Goal: Obtain resource: Download file/media

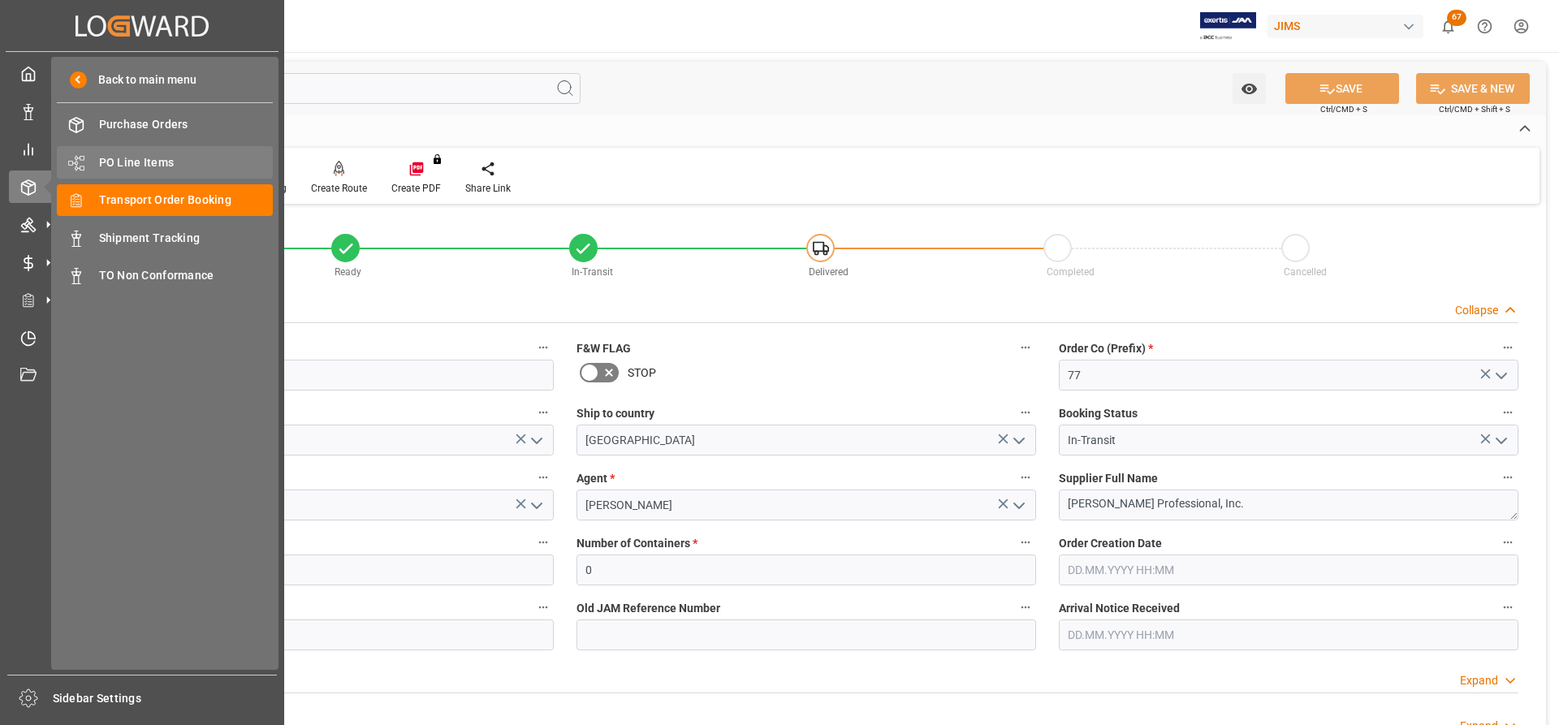
click at [136, 165] on span "PO Line Items" at bounding box center [186, 162] width 175 height 17
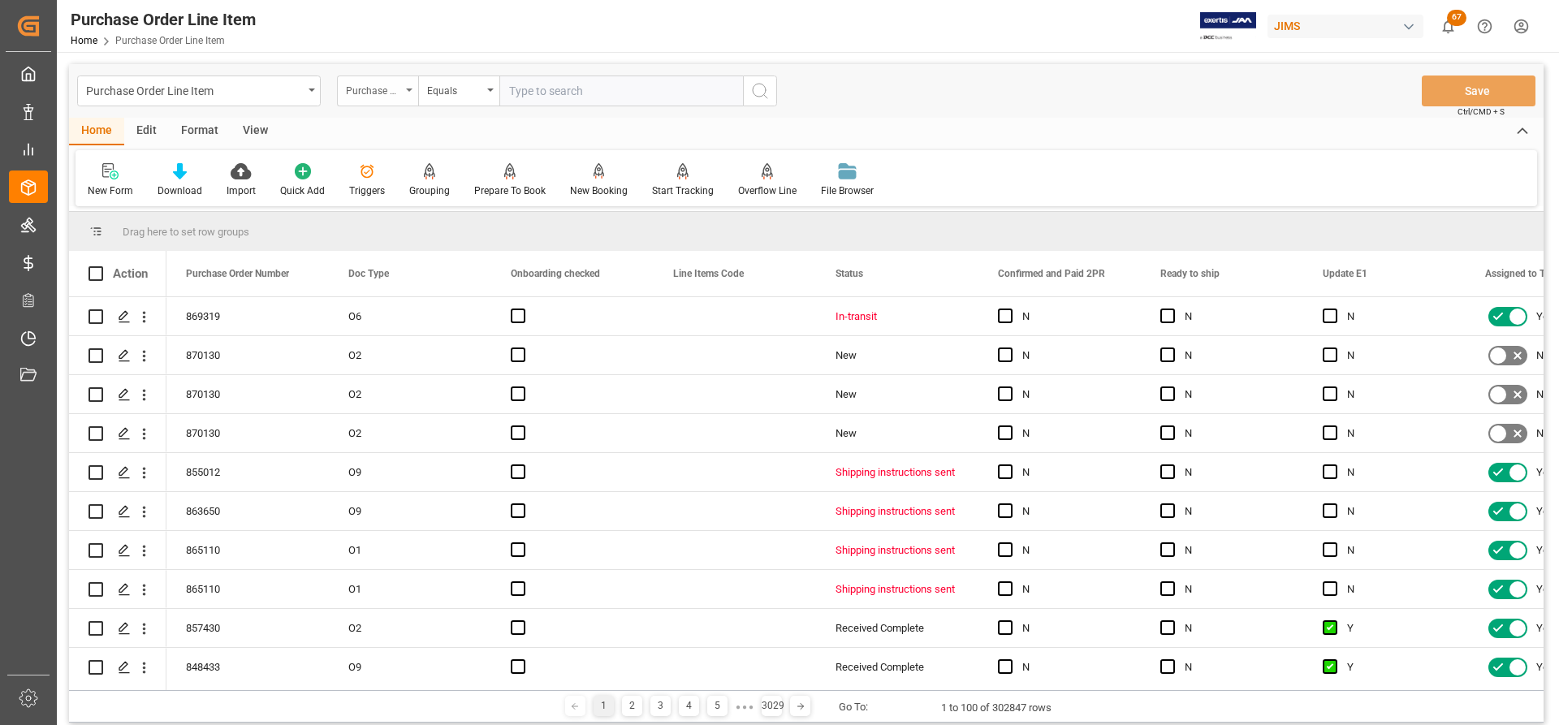
click at [409, 85] on div "Purchase Order Number" at bounding box center [377, 91] width 81 height 31
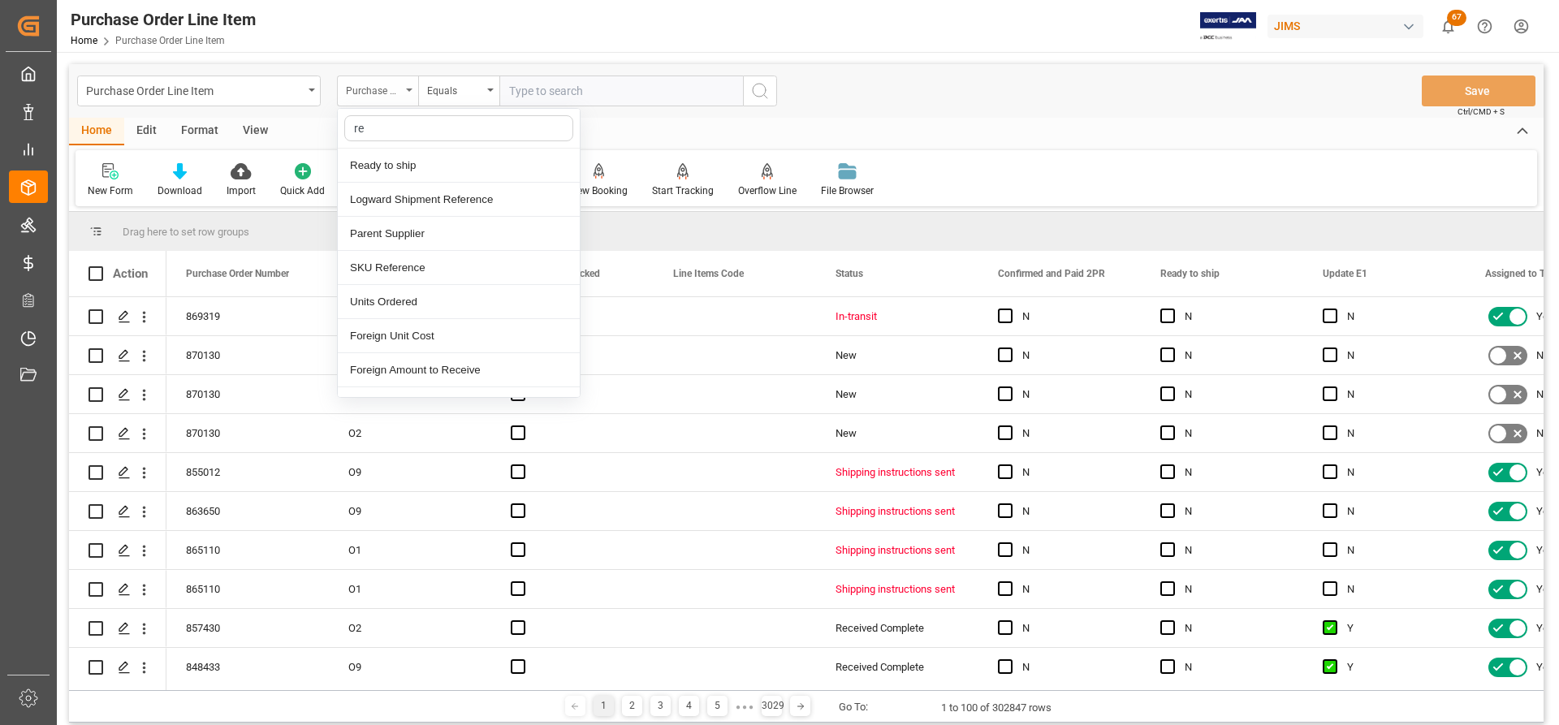
type input "ref"
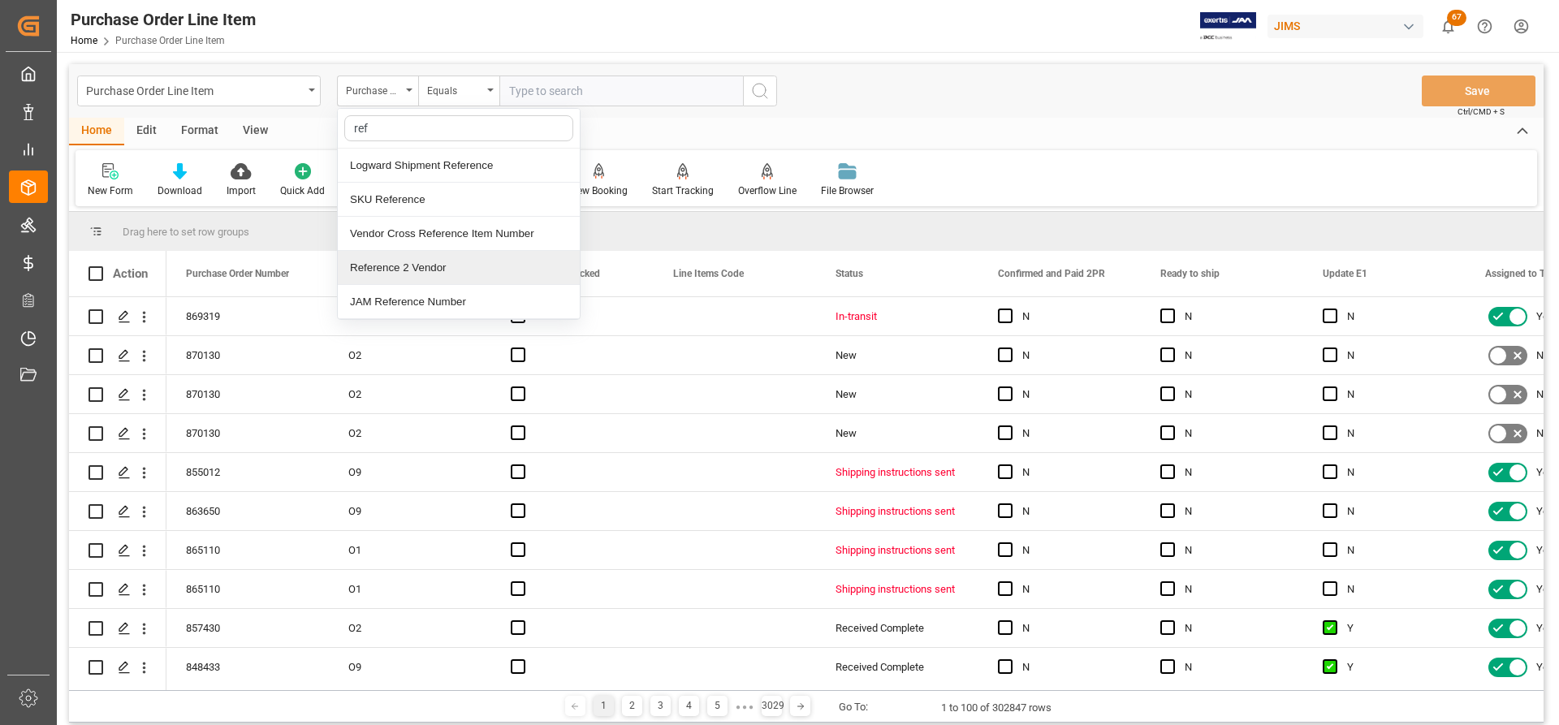
click at [414, 273] on div "Reference 2 Vendor" at bounding box center [459, 268] width 242 height 34
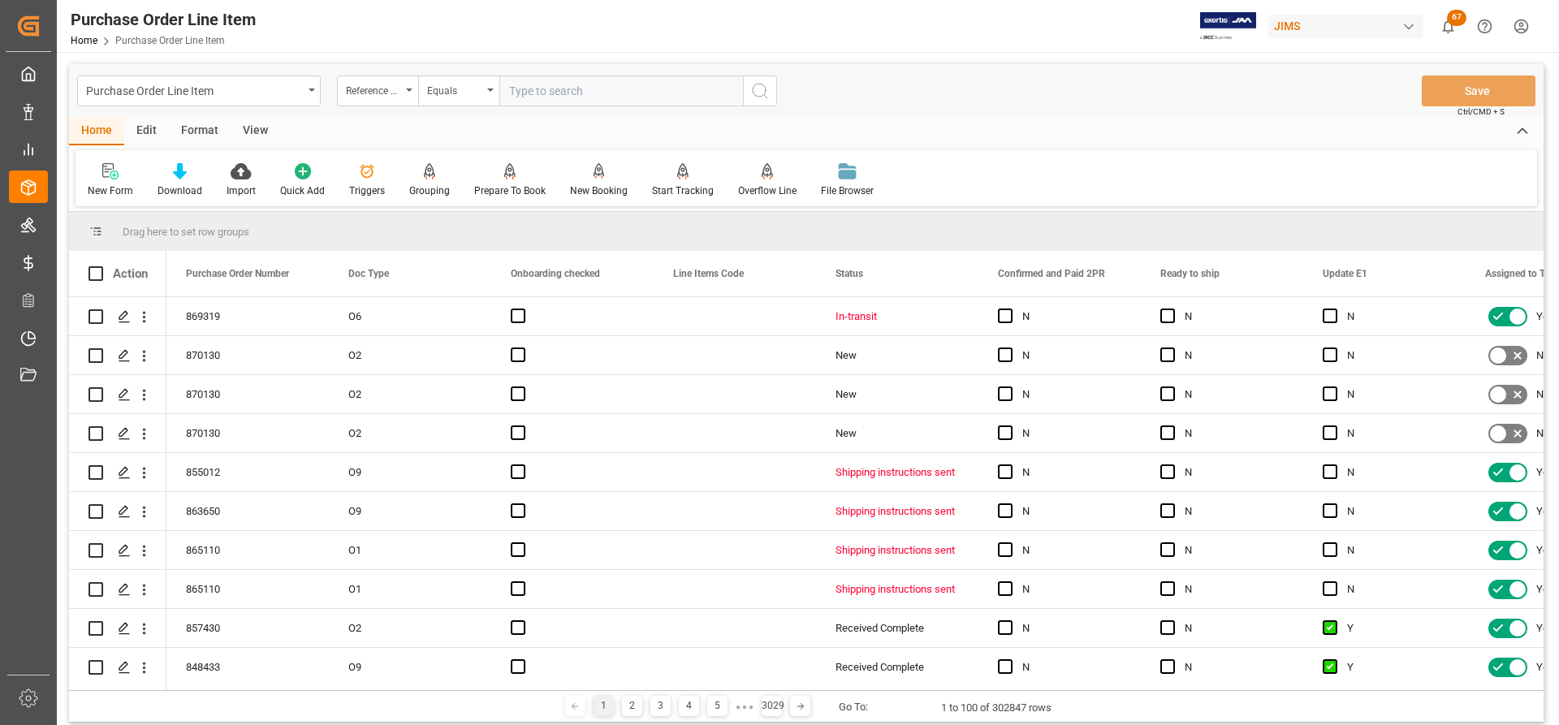
paste input "77-11233-US"
type input "77-11233-US"
click at [757, 91] on icon "search button" at bounding box center [759, 90] width 19 height 19
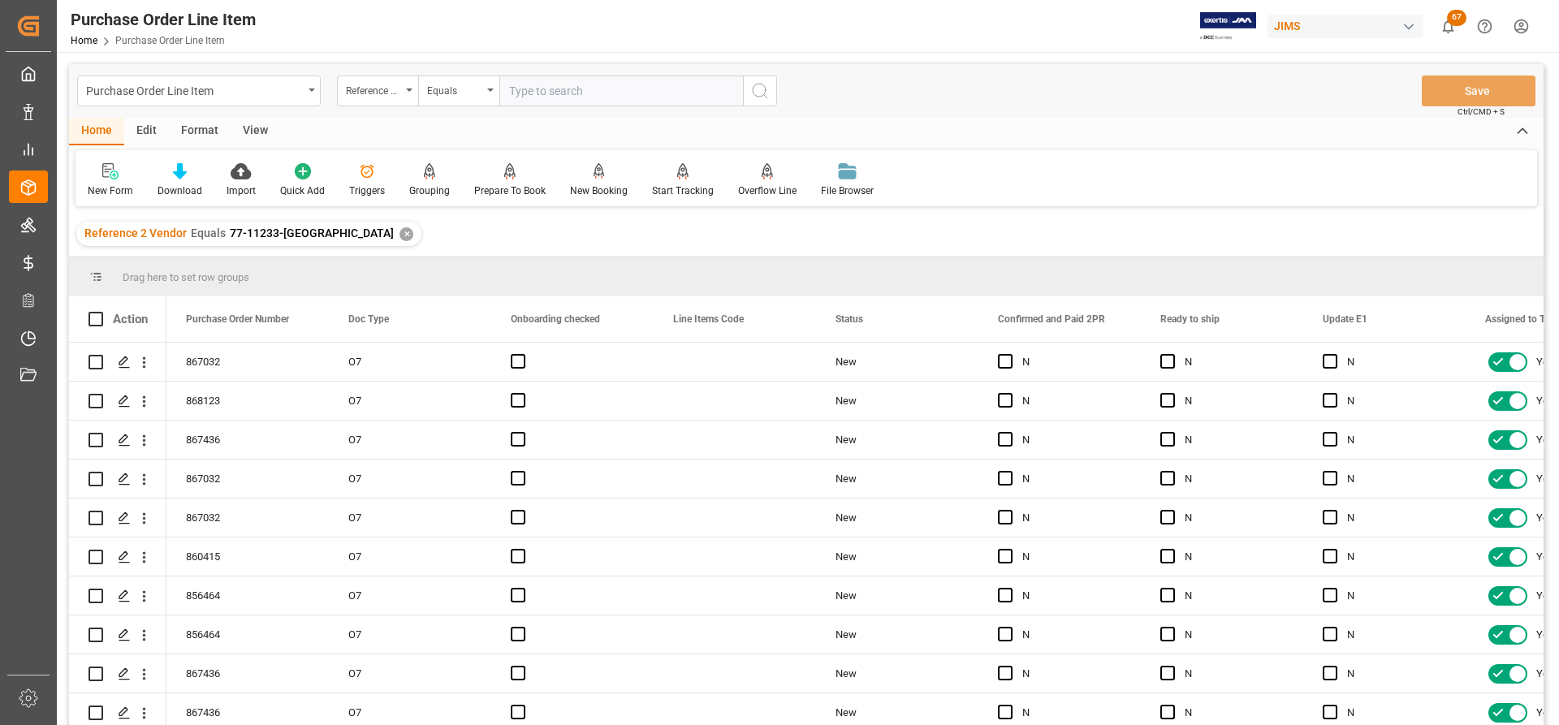
click at [253, 131] on div "View" at bounding box center [256, 132] width 50 height 28
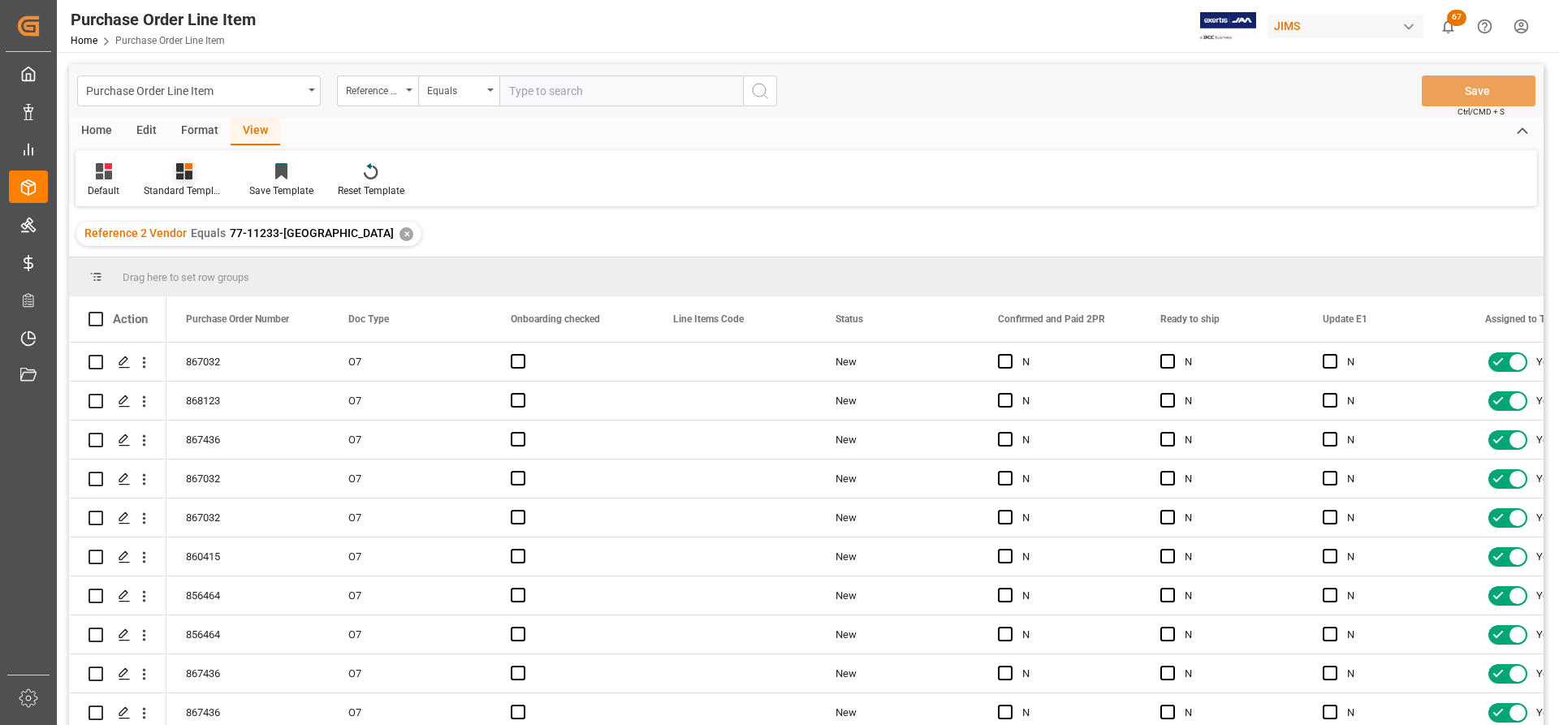
click at [183, 178] on icon at bounding box center [184, 171] width 16 height 16
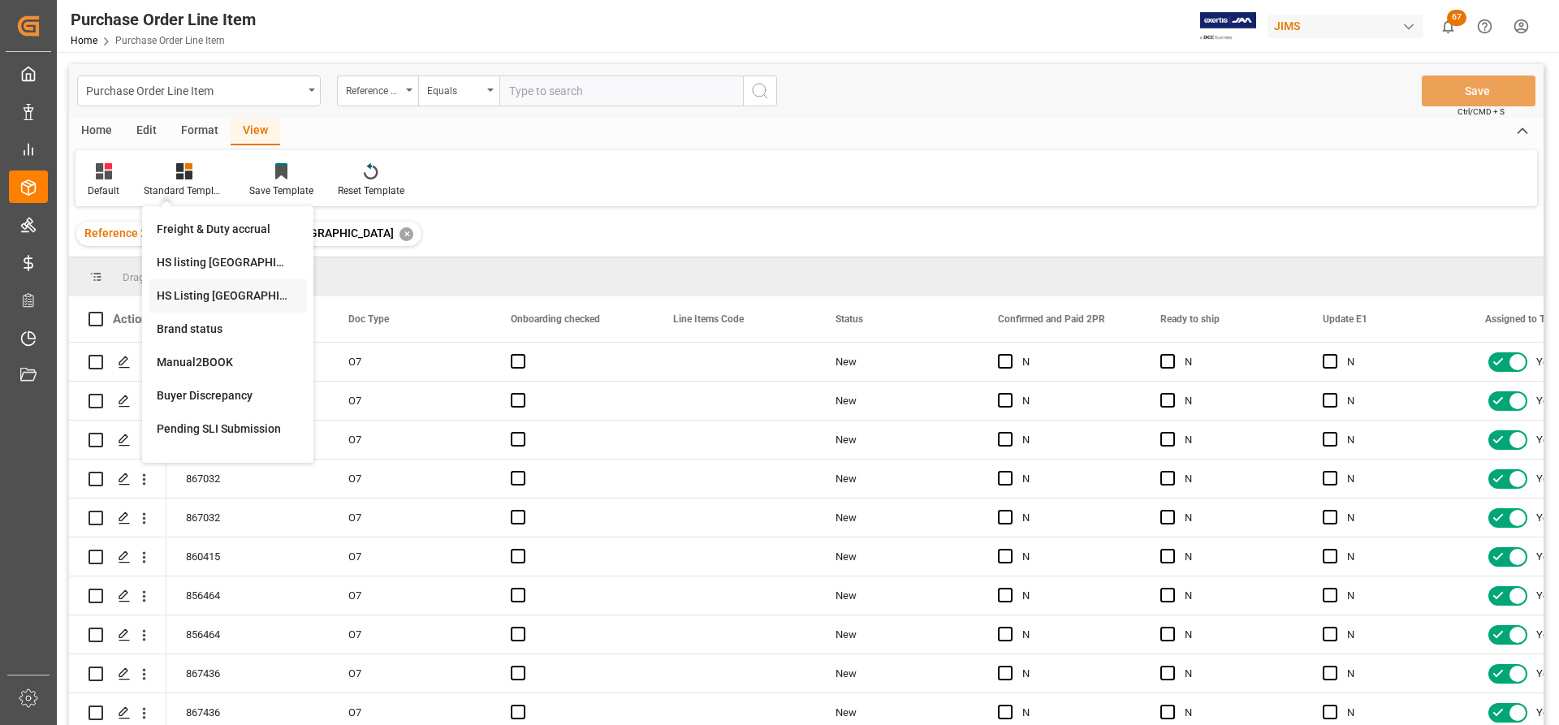
click at [184, 292] on div "HS Listing CANADA" at bounding box center [228, 295] width 142 height 17
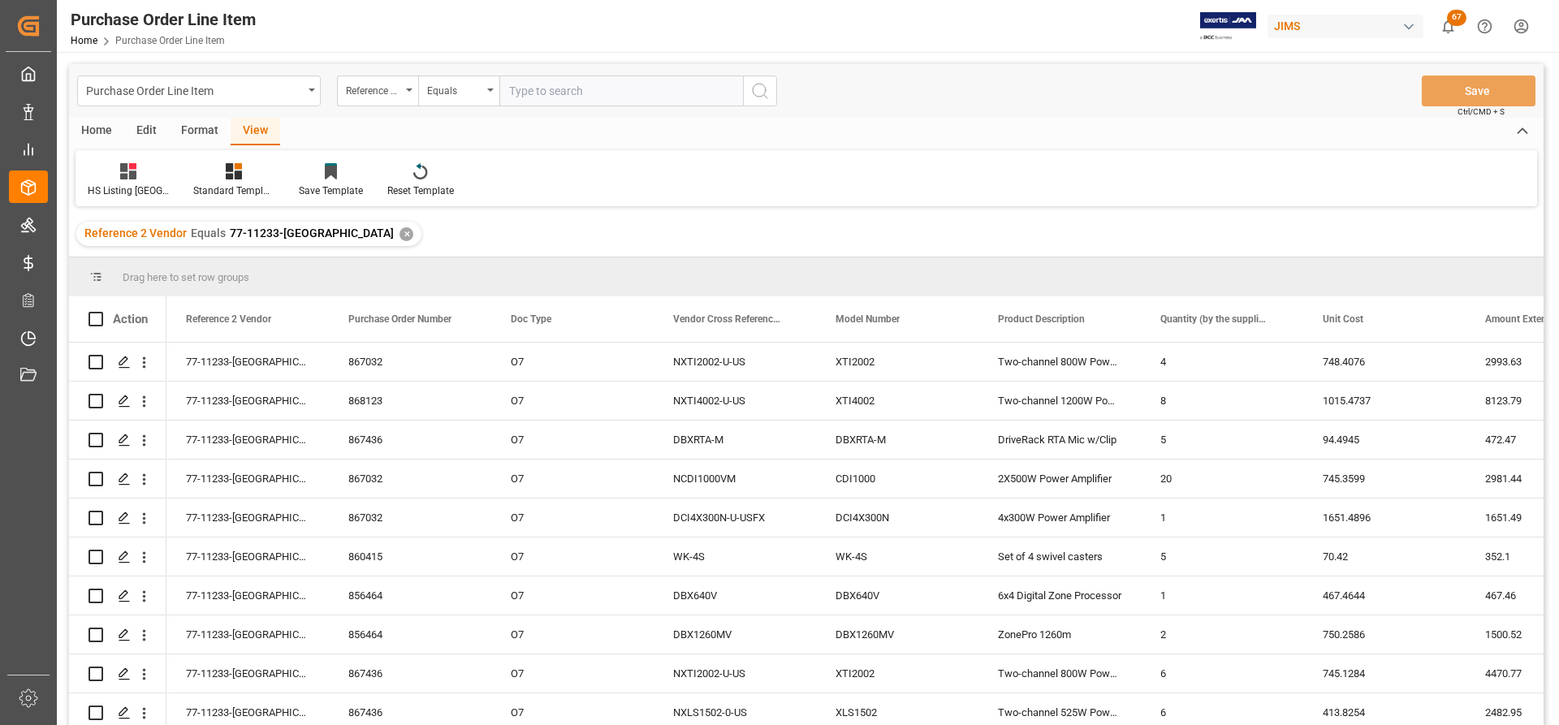
click at [97, 130] on div "Home" at bounding box center [96, 132] width 55 height 28
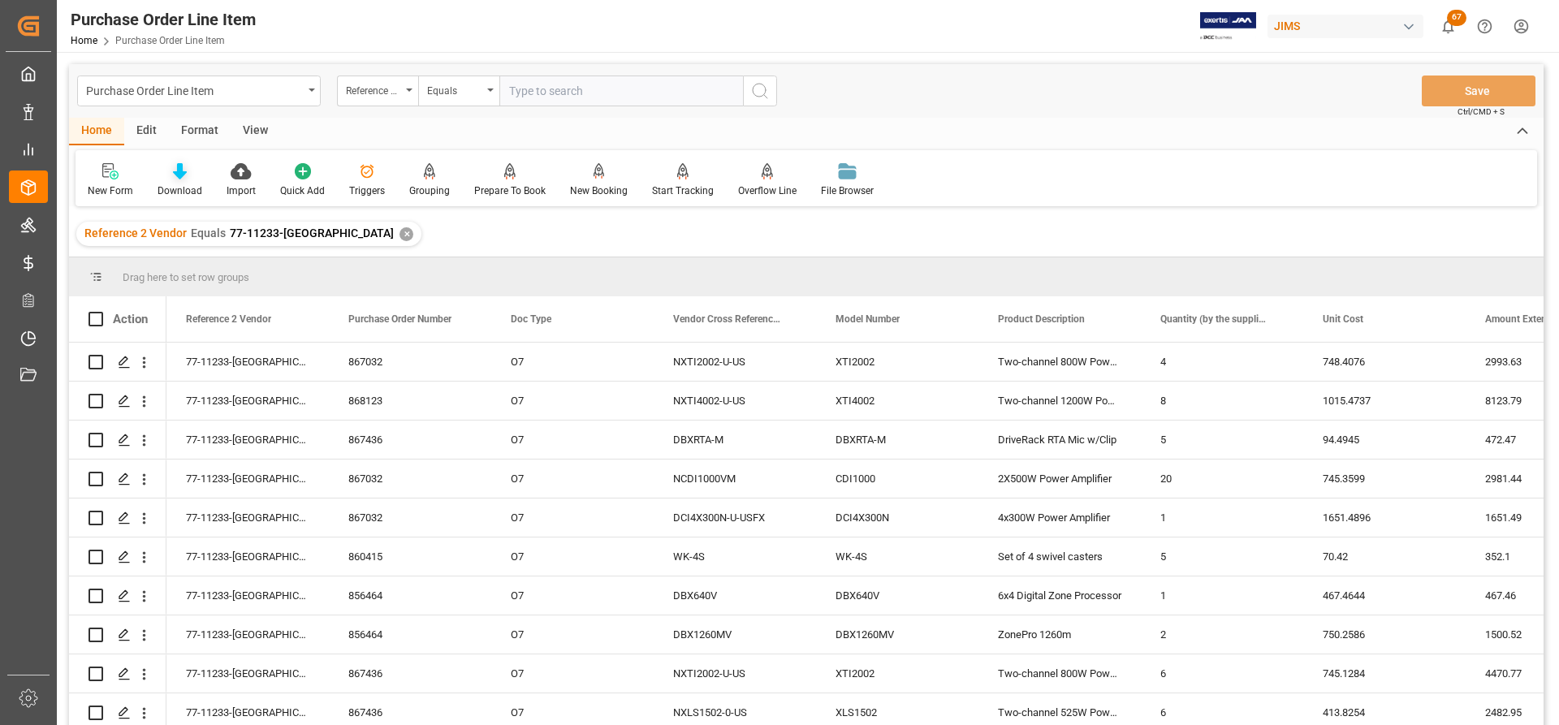
click at [175, 176] on icon at bounding box center [180, 171] width 14 height 16
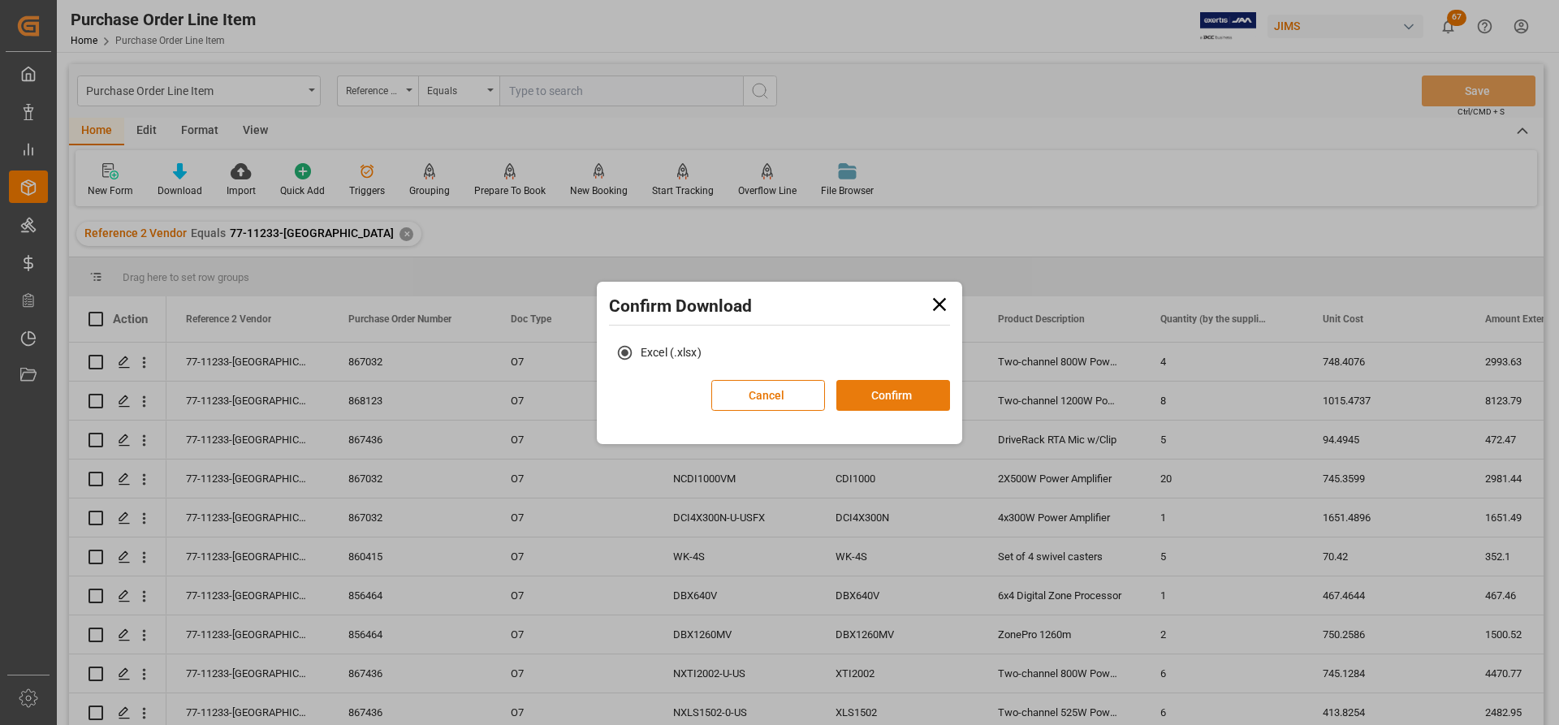
click at [900, 394] on button "Confirm" at bounding box center [893, 395] width 114 height 31
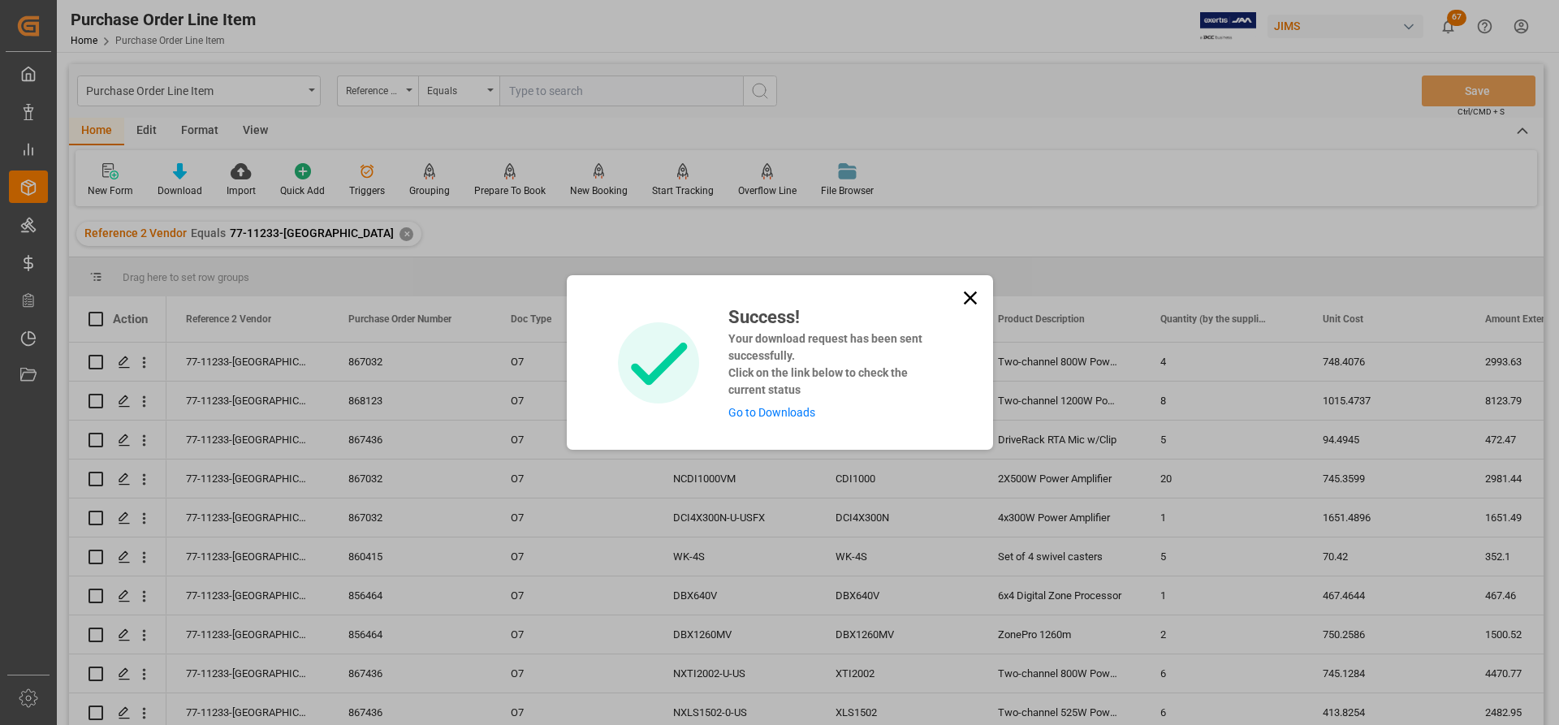
click at [752, 416] on link "Go to Downloads" at bounding box center [771, 412] width 87 height 13
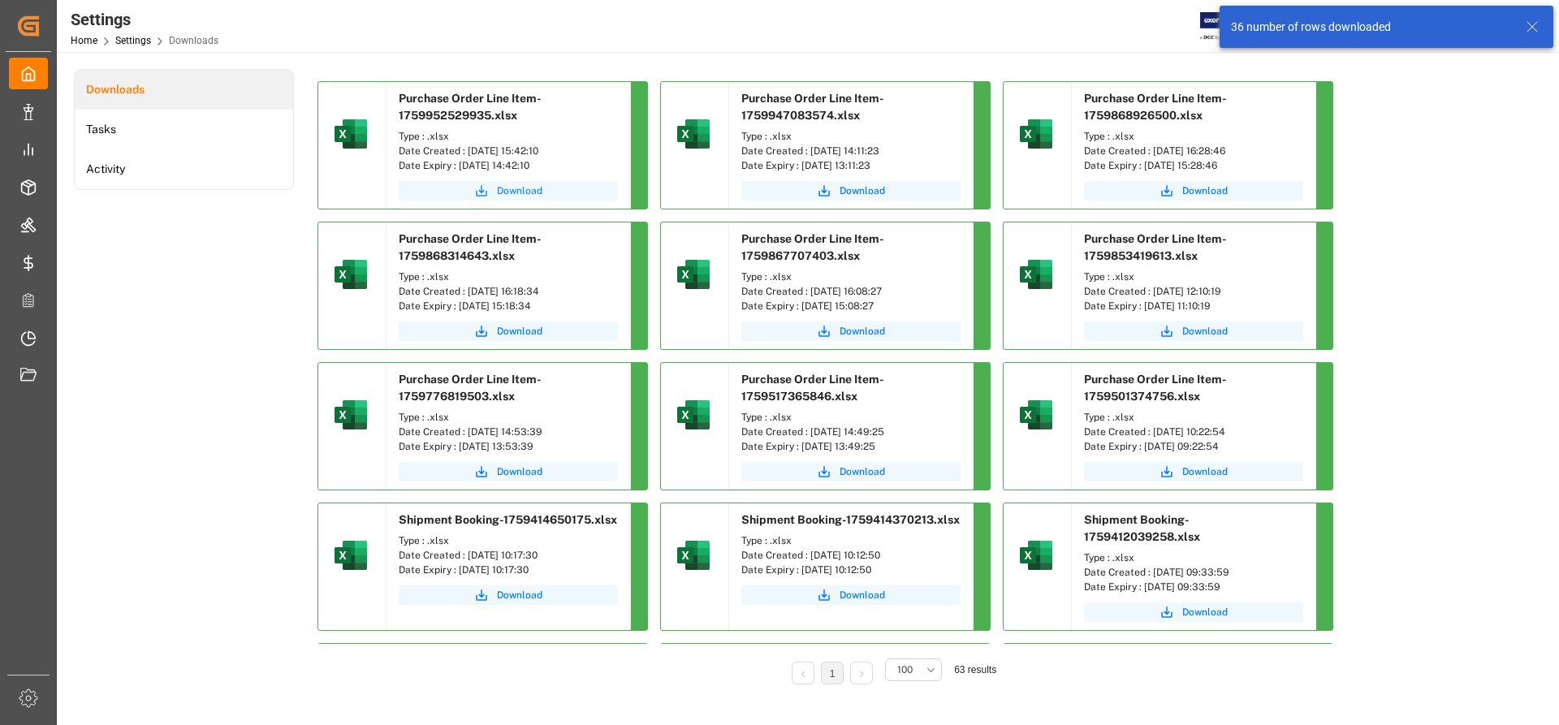
click at [512, 188] on span "Download" at bounding box center [519, 190] width 45 height 15
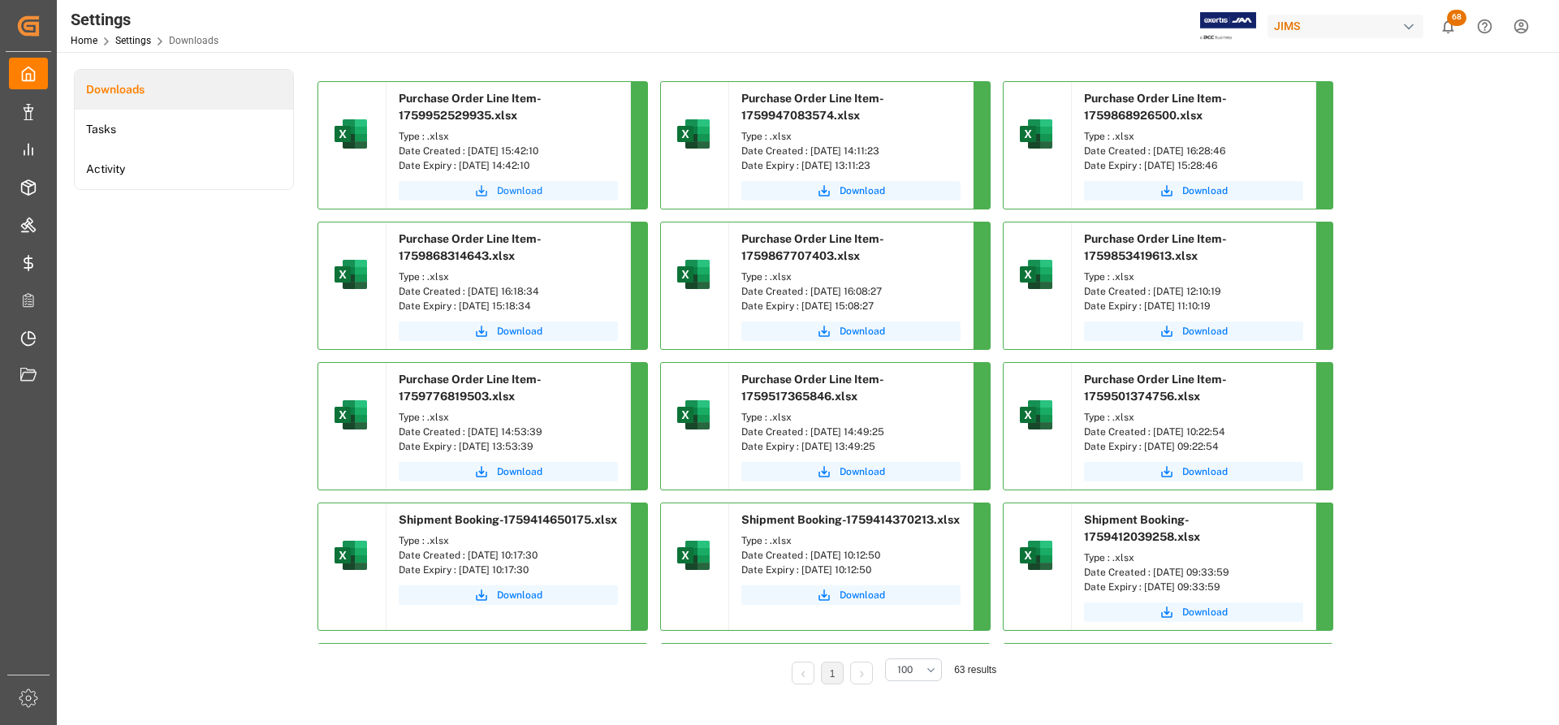
click at [526, 187] on span "Download" at bounding box center [519, 190] width 45 height 15
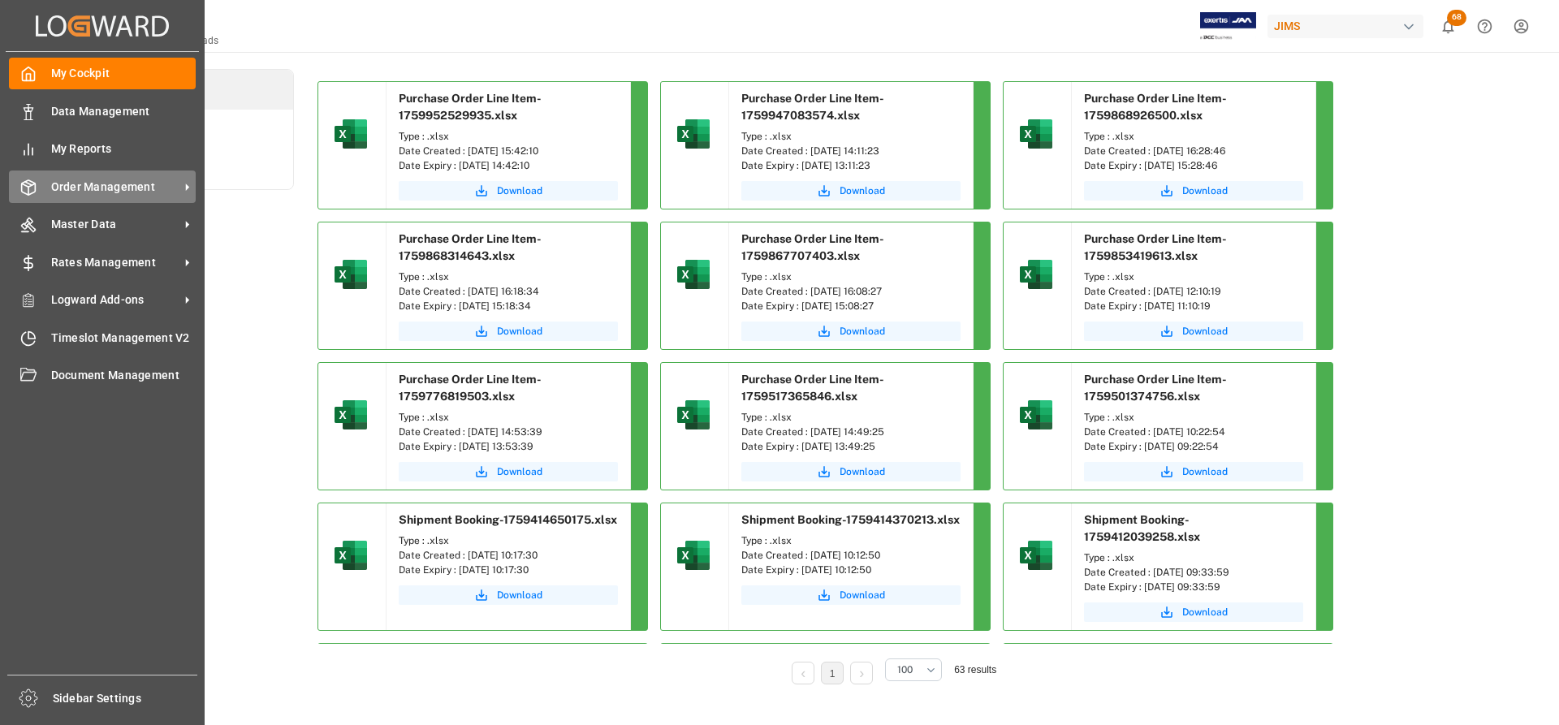
click at [132, 188] on span "Order Management" at bounding box center [115, 187] width 128 height 17
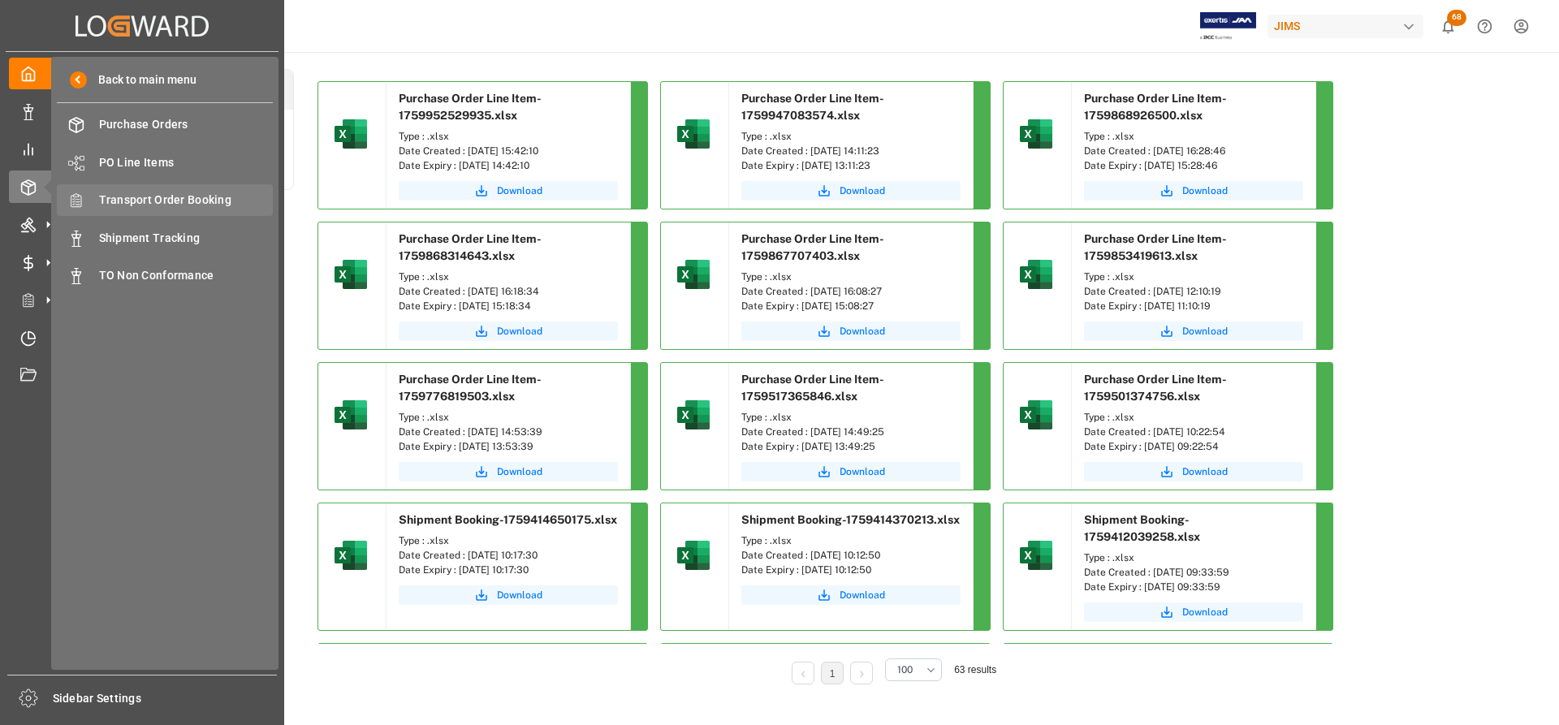
click at [154, 196] on span "Transport Order Booking" at bounding box center [186, 200] width 175 height 17
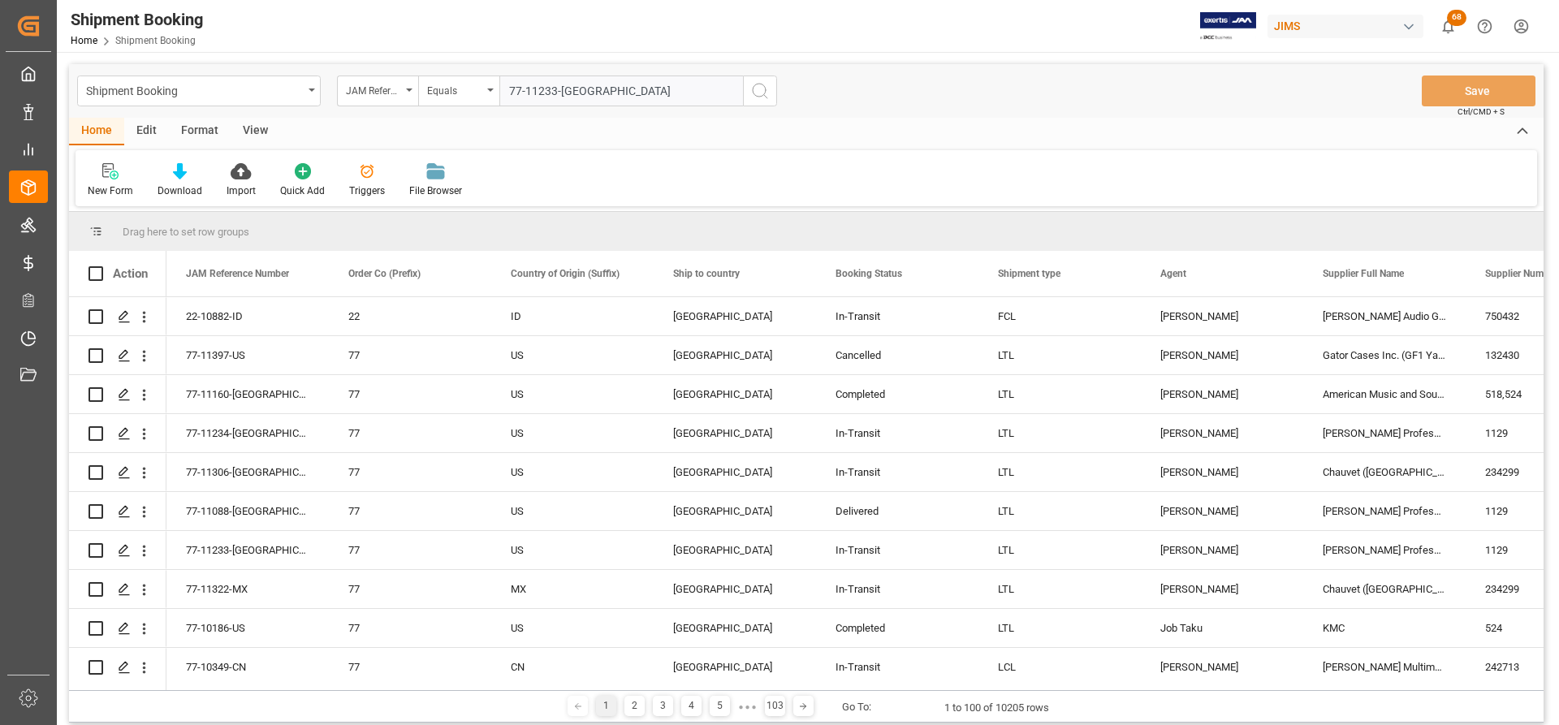
type input "77-11233-[GEOGRAPHIC_DATA]"
click at [759, 94] on icon "search button" at bounding box center [759, 90] width 19 height 19
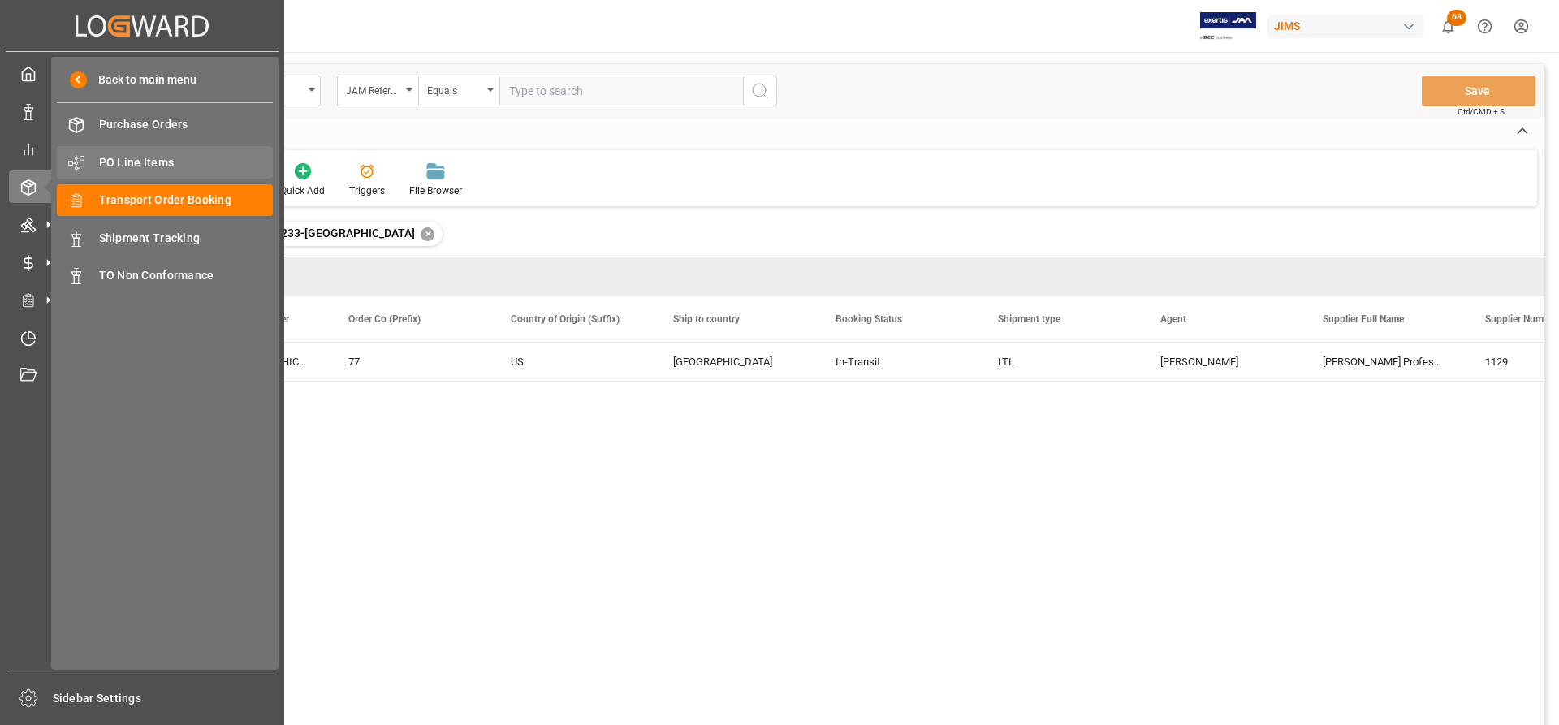
click at [138, 162] on span "PO Line Items" at bounding box center [186, 162] width 175 height 17
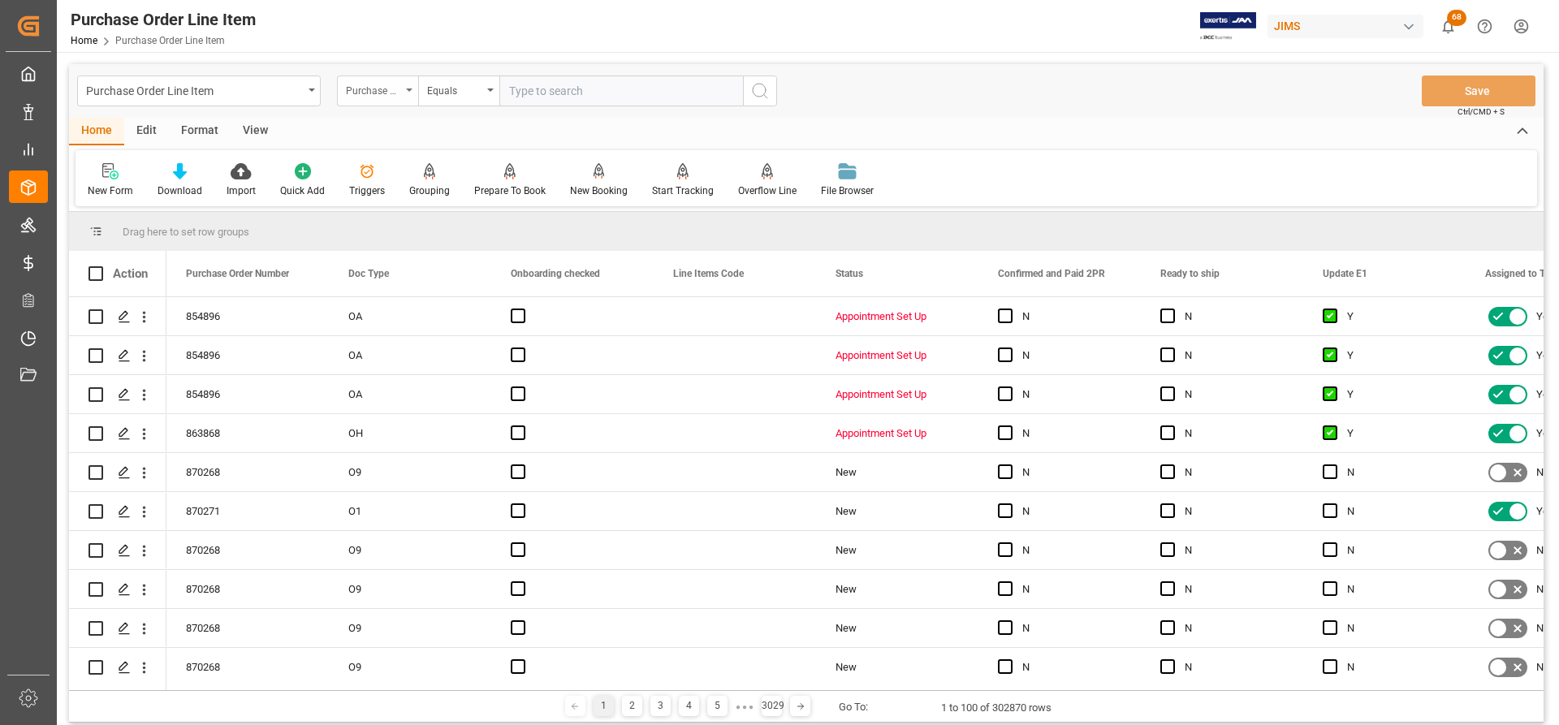
click at [410, 93] on div "Purchase Order Number" at bounding box center [377, 91] width 81 height 31
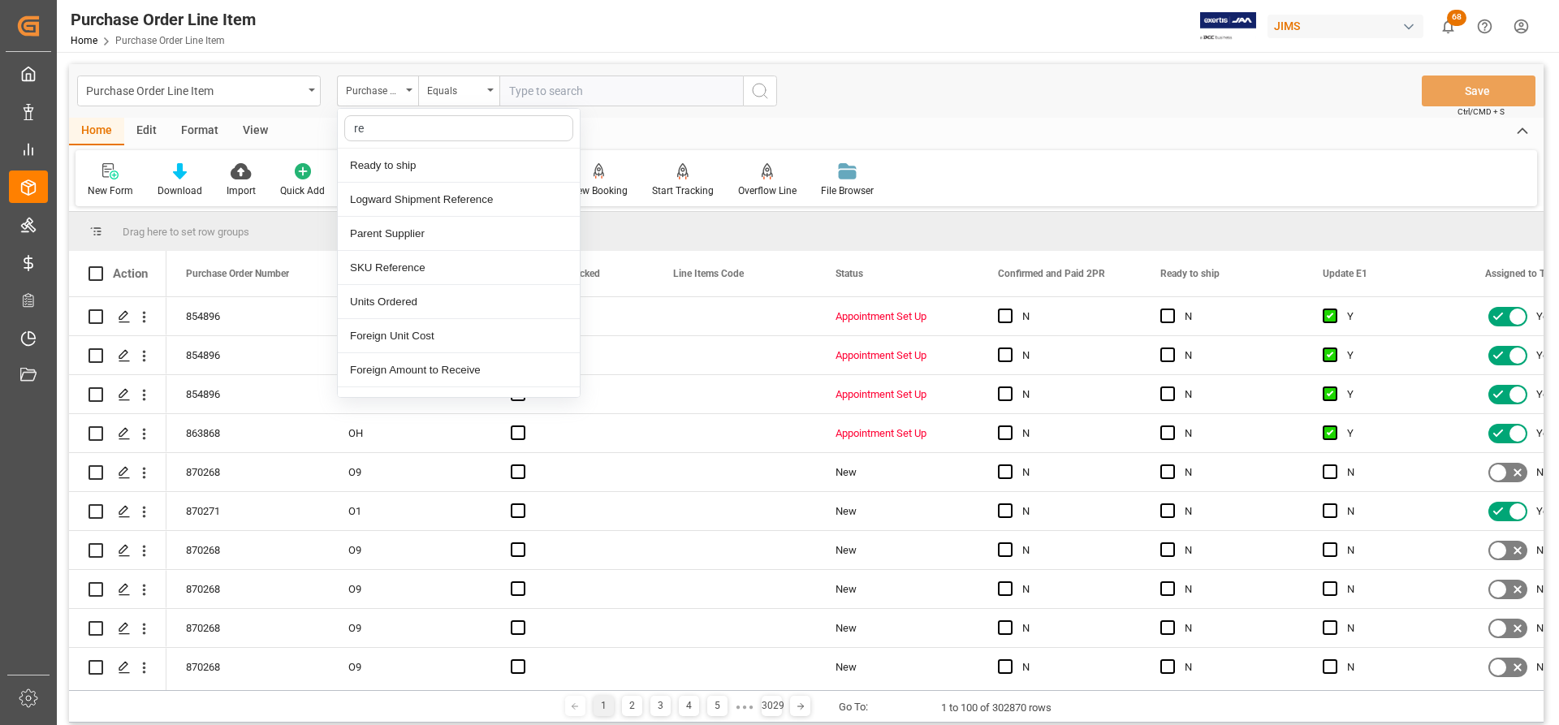
type input "ref"
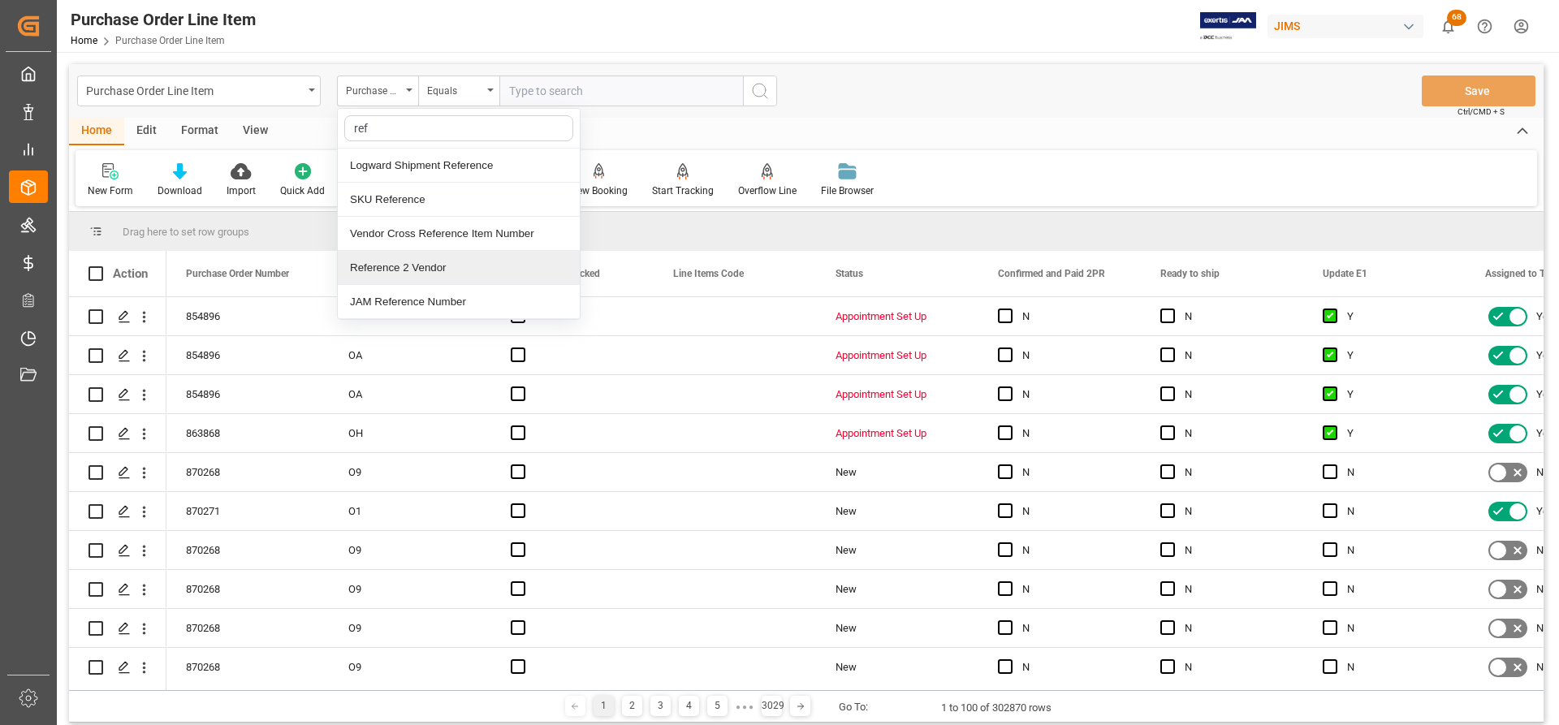
click at [409, 268] on div "Reference 2 Vendor" at bounding box center [459, 268] width 242 height 34
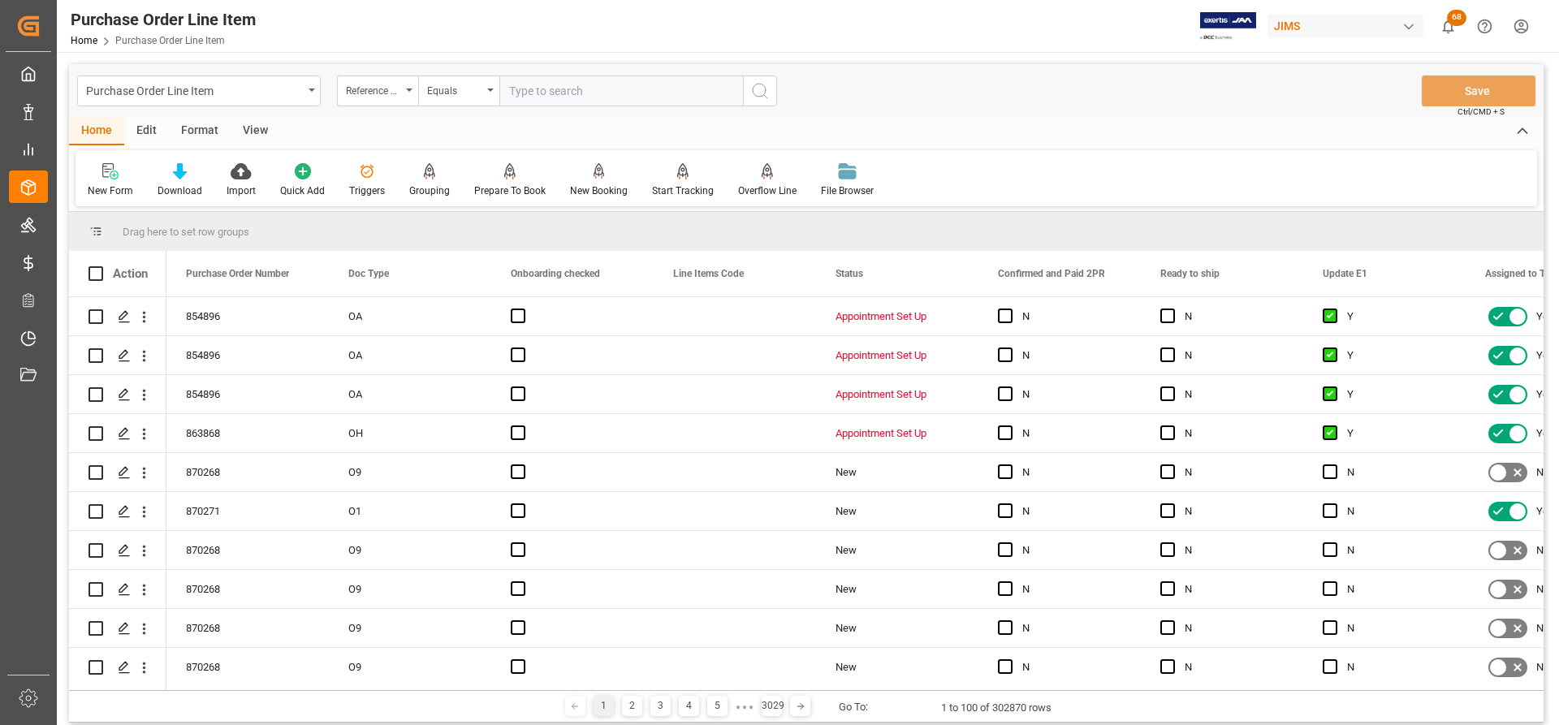
paste input "77-11233-US"
type input "77-11233-US"
click at [766, 93] on icon "search button" at bounding box center [759, 90] width 19 height 19
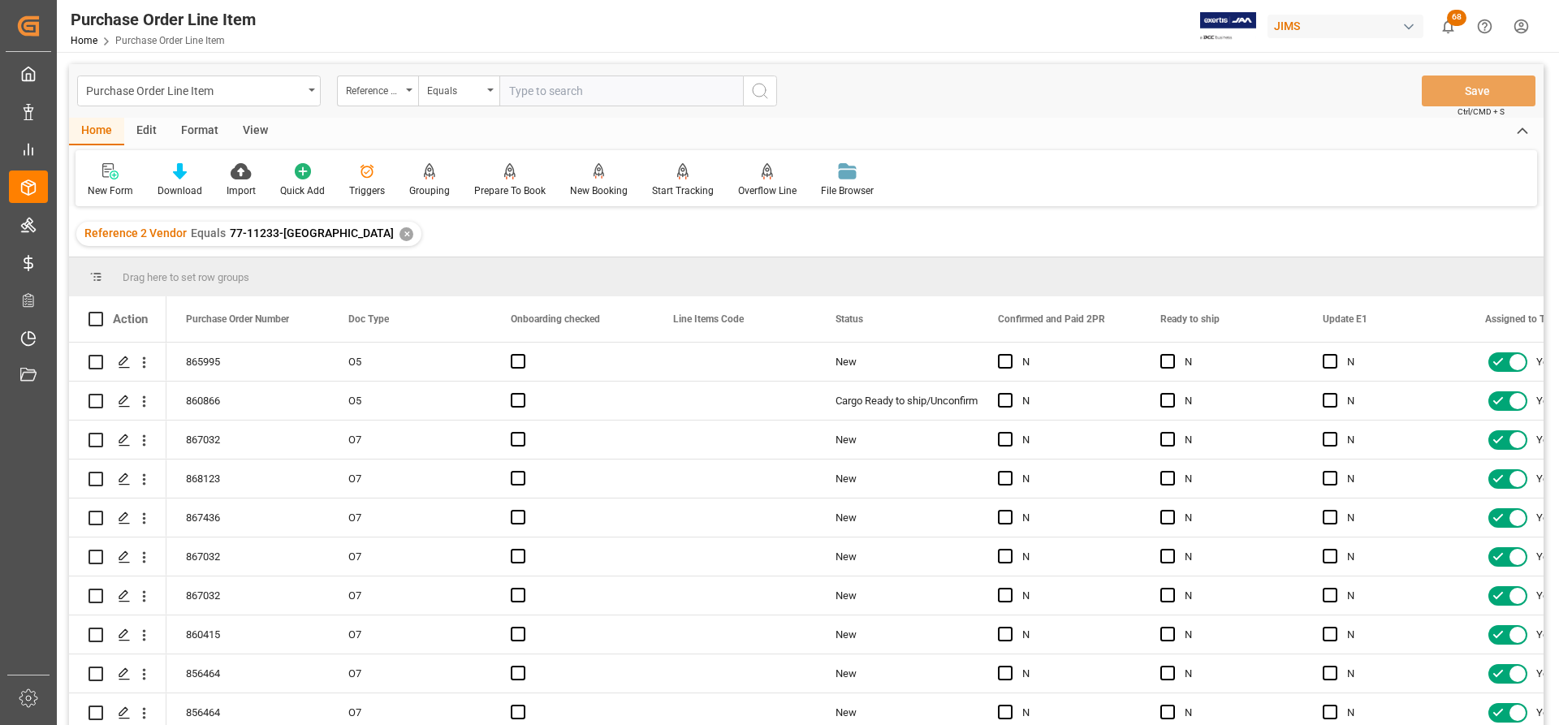
click at [251, 132] on div "View" at bounding box center [256, 132] width 50 height 28
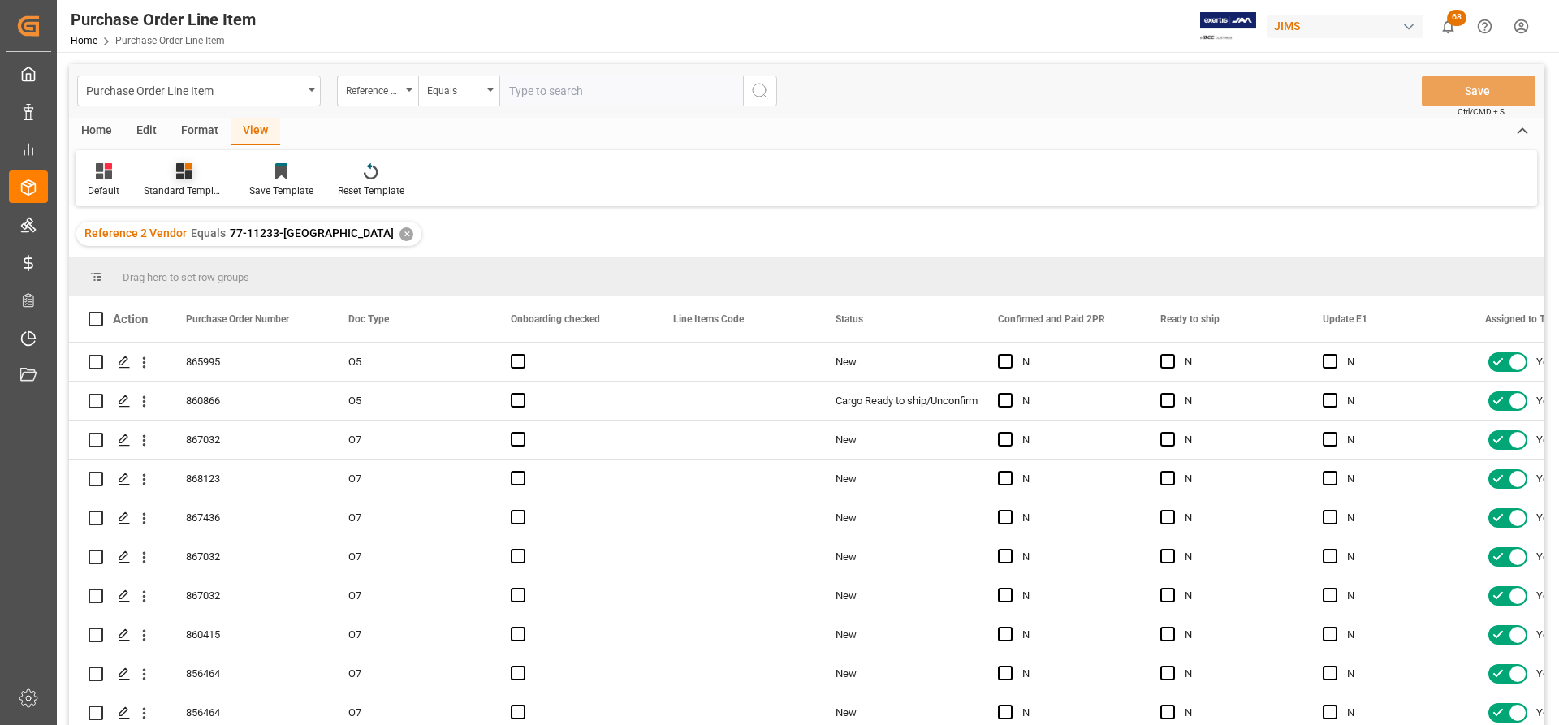
click at [162, 185] on div "Standard Templates" at bounding box center [184, 190] width 81 height 15
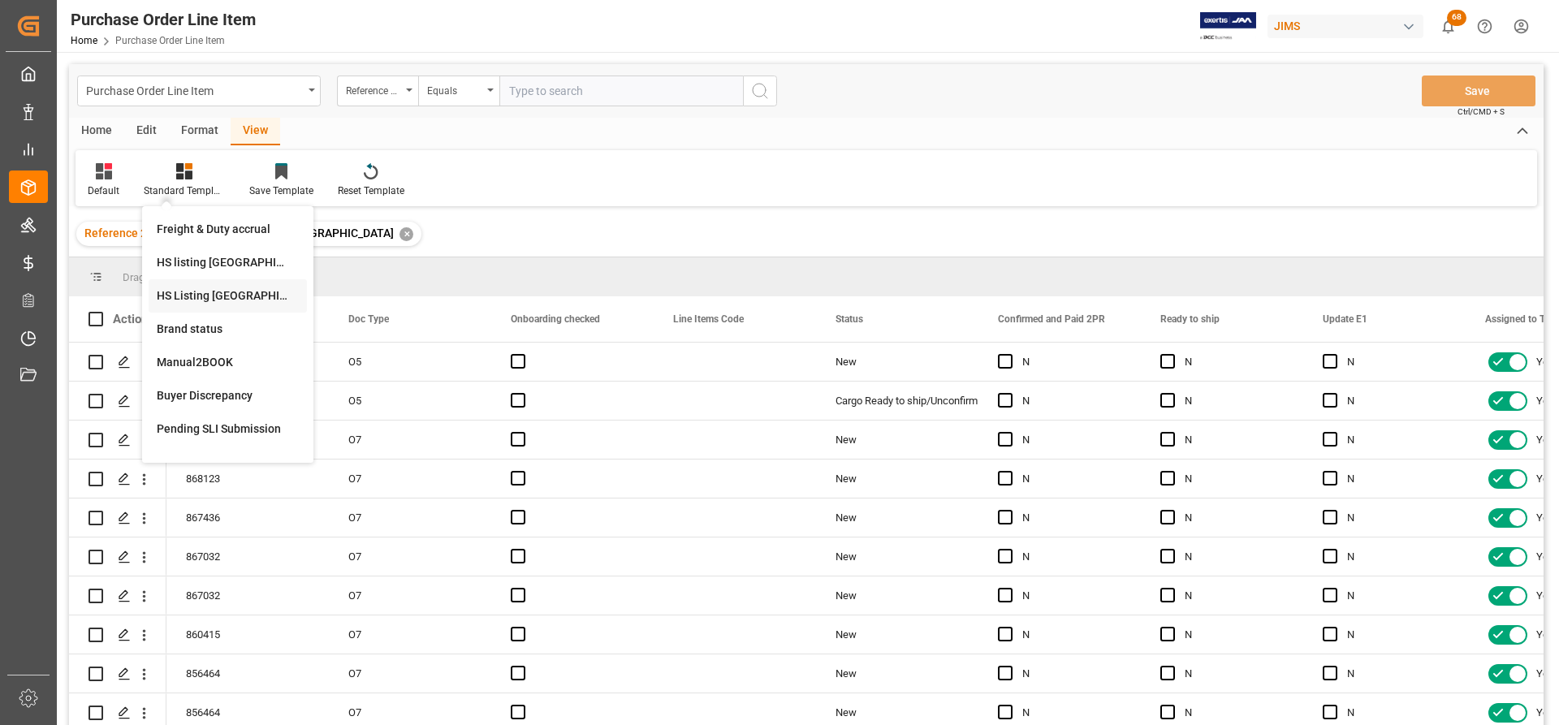
click at [219, 300] on div "HS Listing CANADA" at bounding box center [228, 295] width 142 height 17
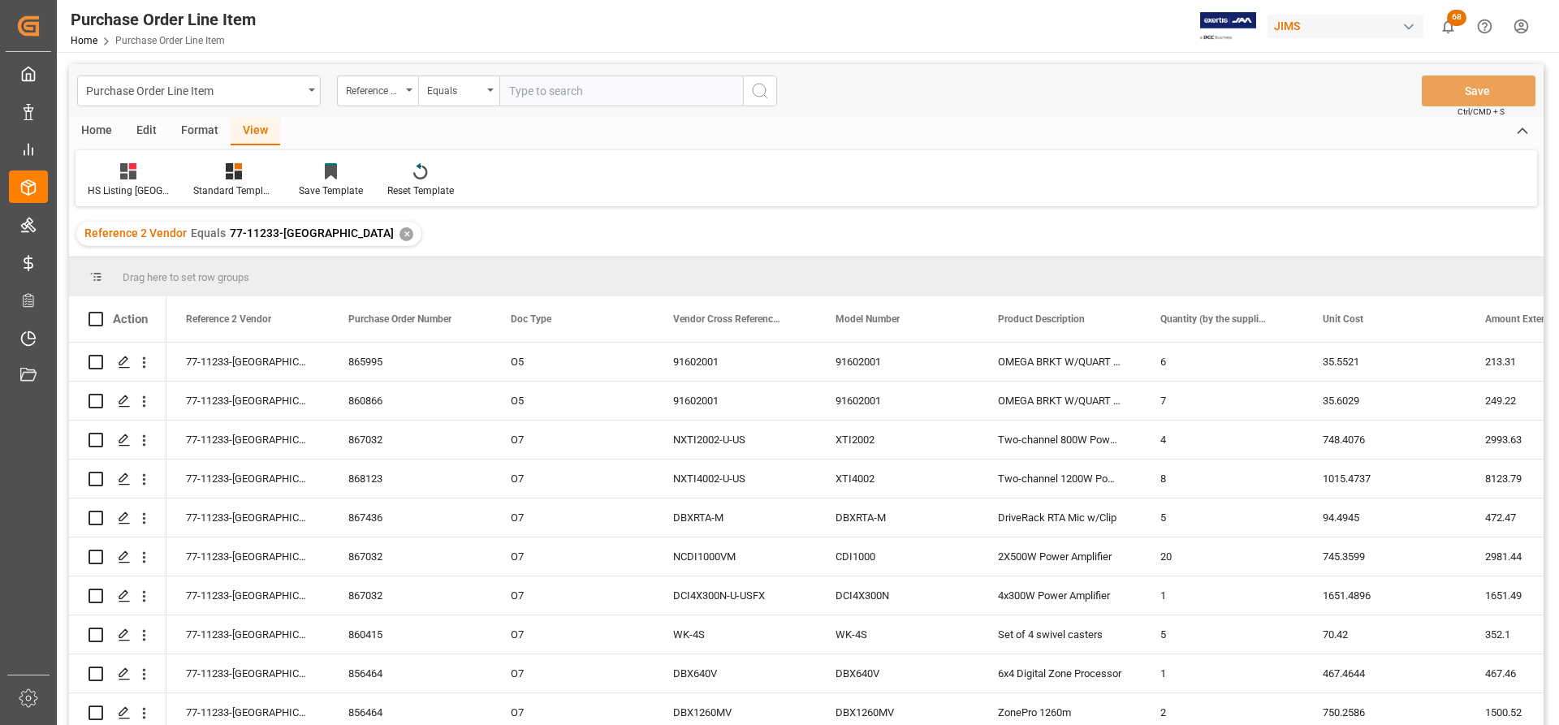
click at [101, 128] on div "Home" at bounding box center [96, 132] width 55 height 28
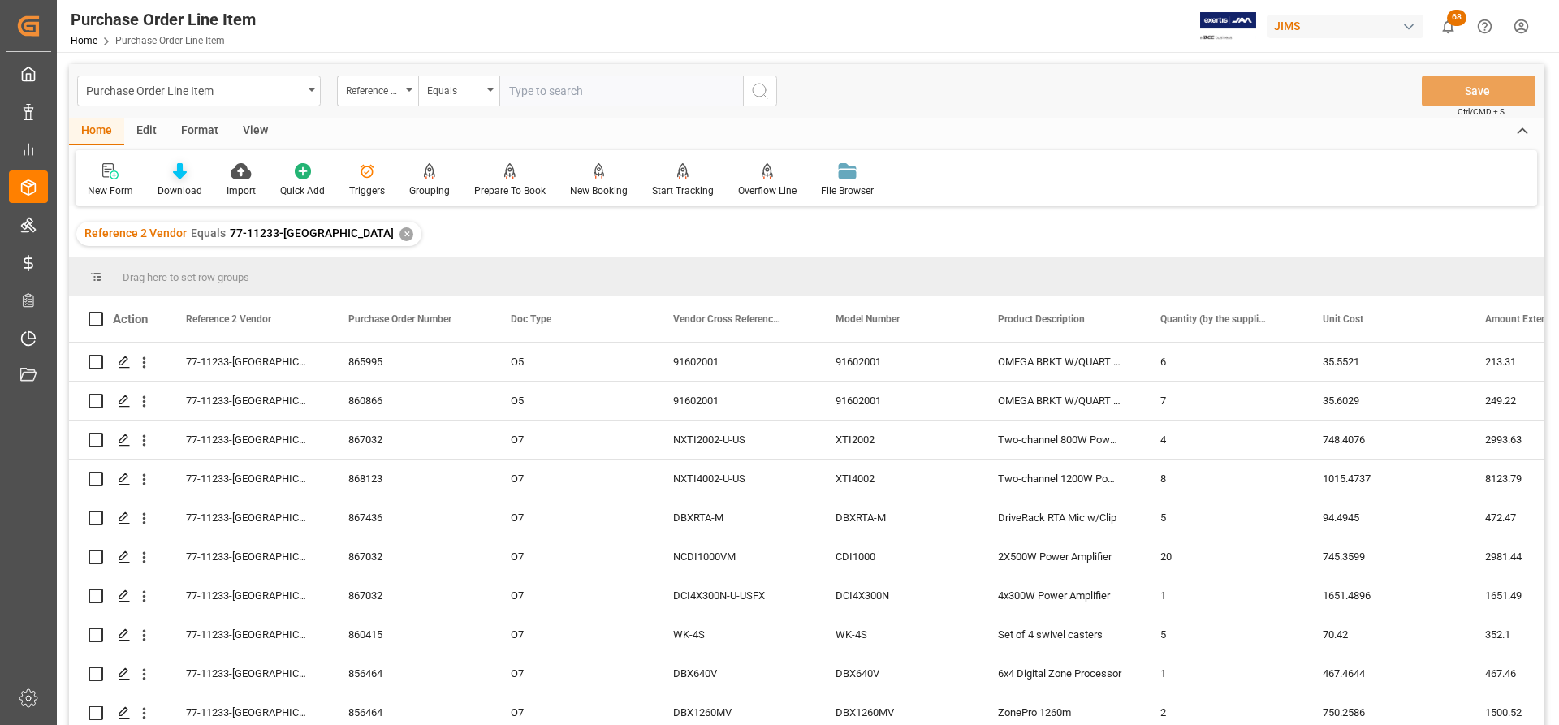
click at [175, 175] on icon at bounding box center [180, 171] width 14 height 16
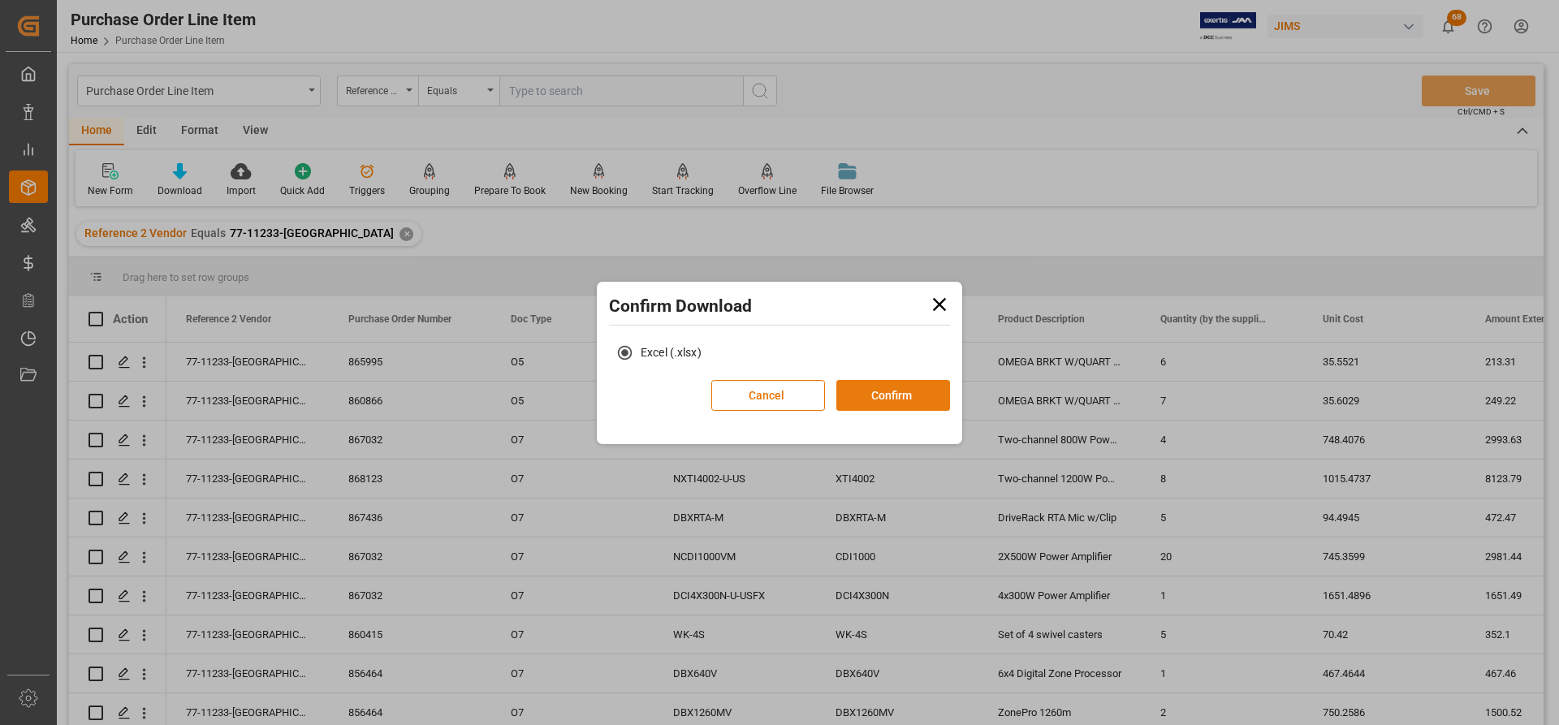
click at [883, 391] on button "Confirm" at bounding box center [893, 395] width 114 height 31
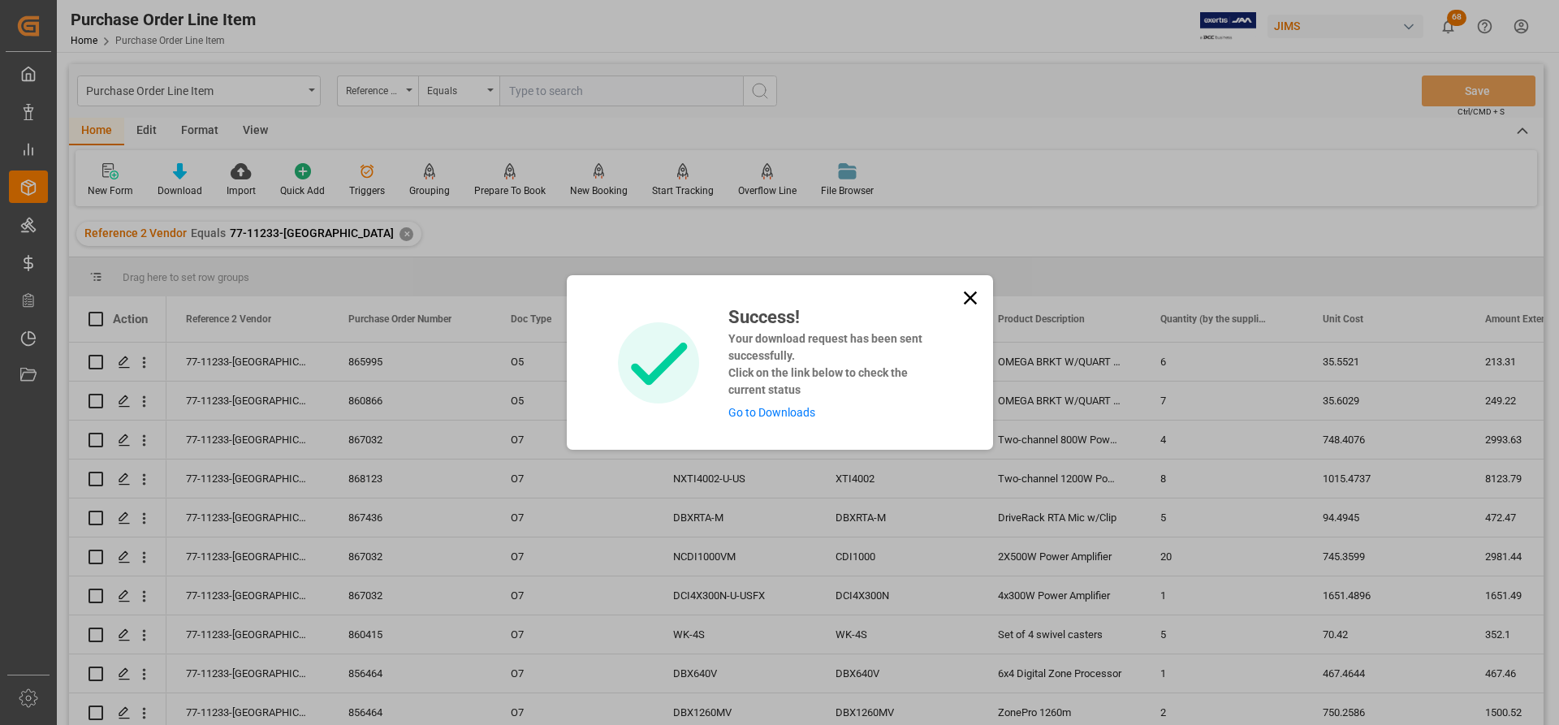
click at [781, 412] on link "Go to Downloads" at bounding box center [771, 412] width 87 height 13
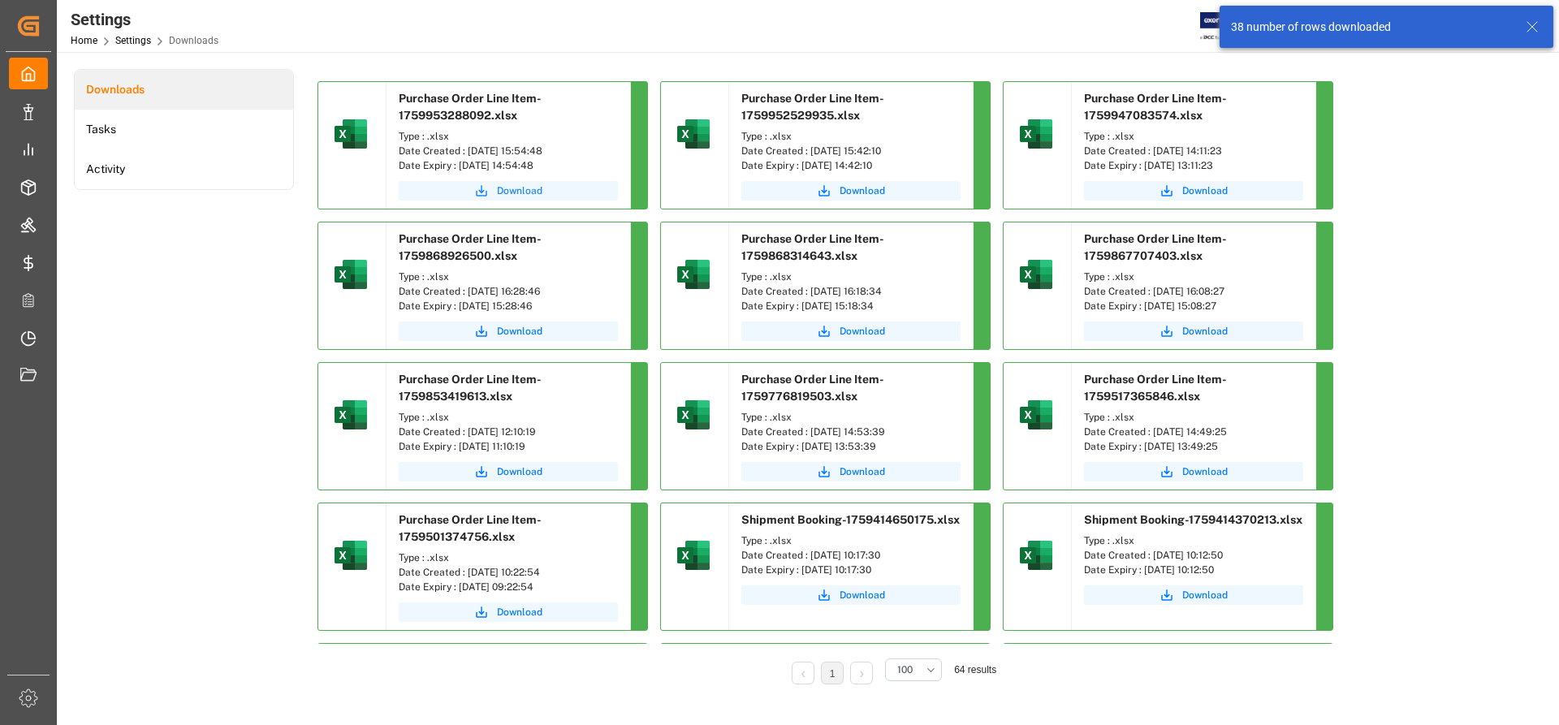
click at [529, 189] on span "Download" at bounding box center [519, 190] width 45 height 15
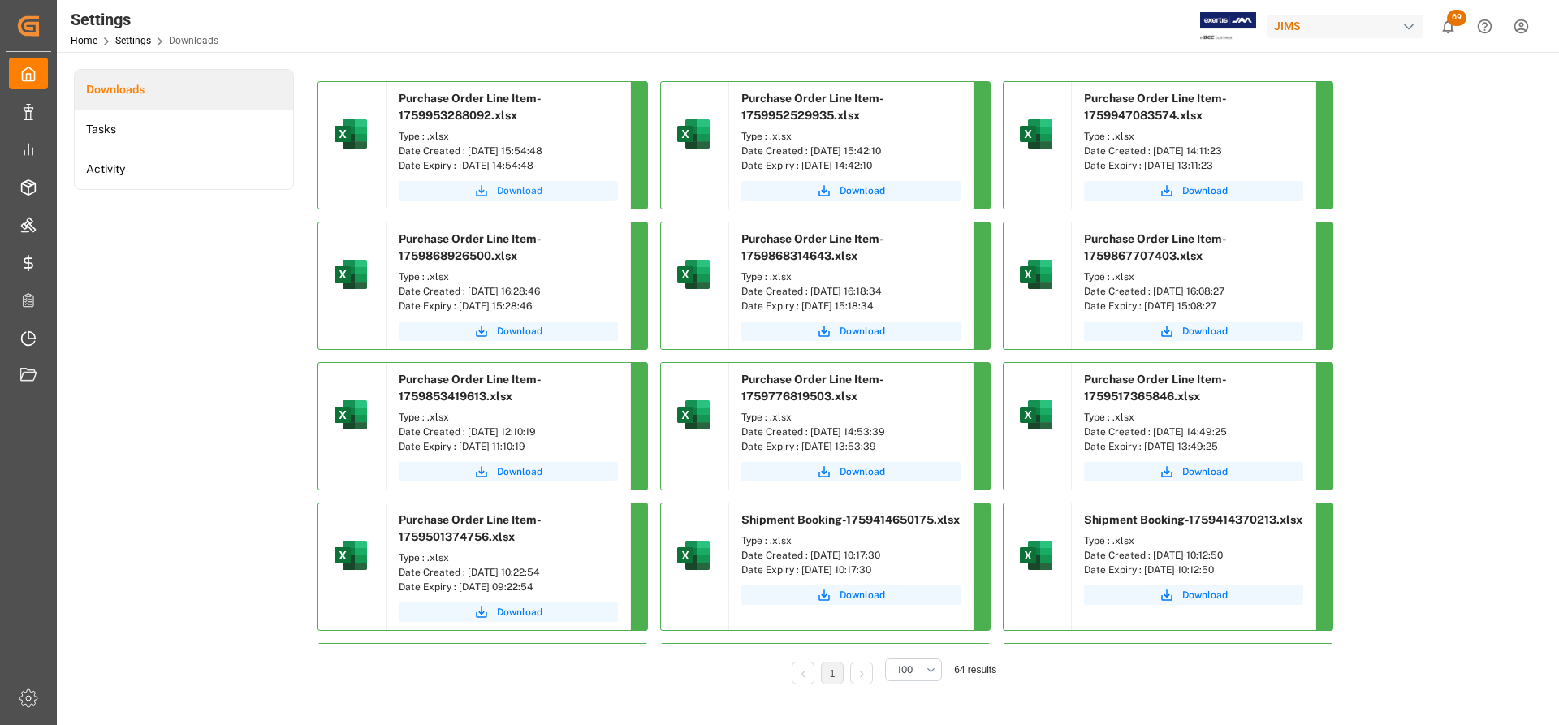
click at [524, 188] on span "Download" at bounding box center [519, 190] width 45 height 15
